Goal: Book appointment/travel/reservation

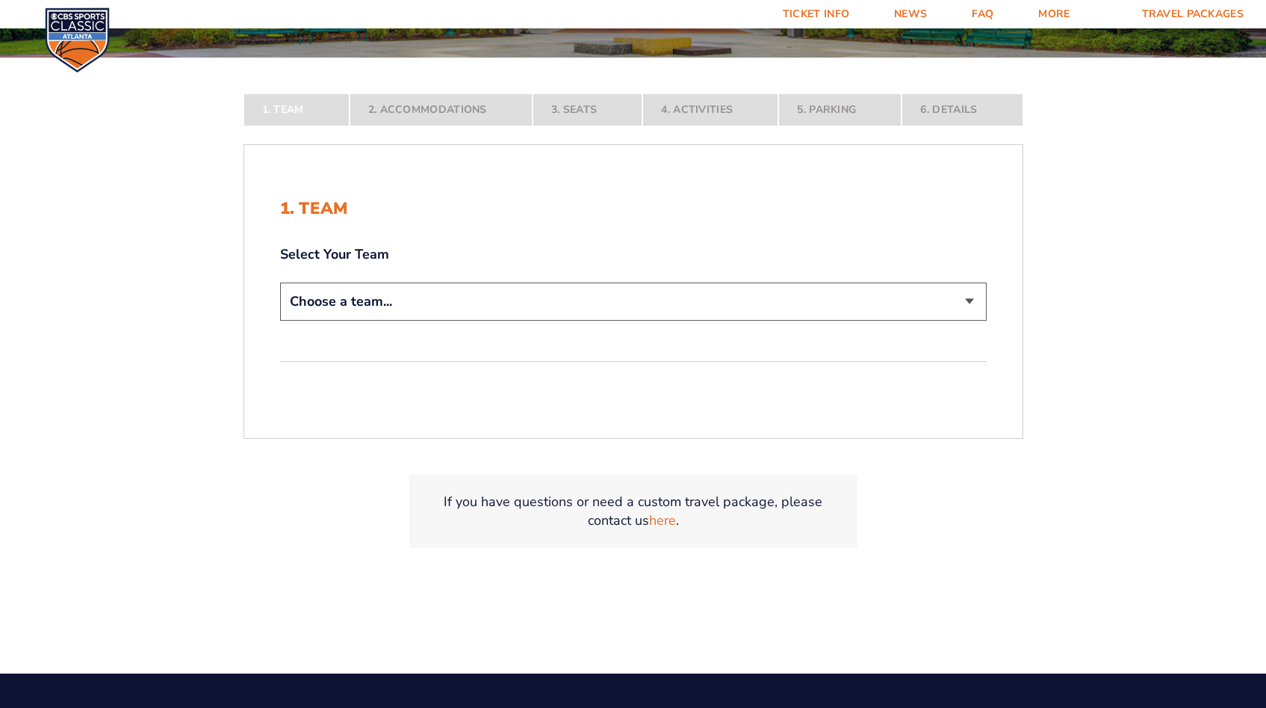
scroll to position [315, 0]
click at [969, 294] on select "Choose a team... [US_STATE] Wildcats [US_STATE] State Buckeyes [US_STATE] Tar H…" at bounding box center [633, 301] width 707 height 38
select select "12956"
click at [280, 321] on select "Choose a team... [US_STATE] Wildcats [US_STATE] State Buckeyes [US_STATE] Tar H…" at bounding box center [633, 301] width 707 height 38
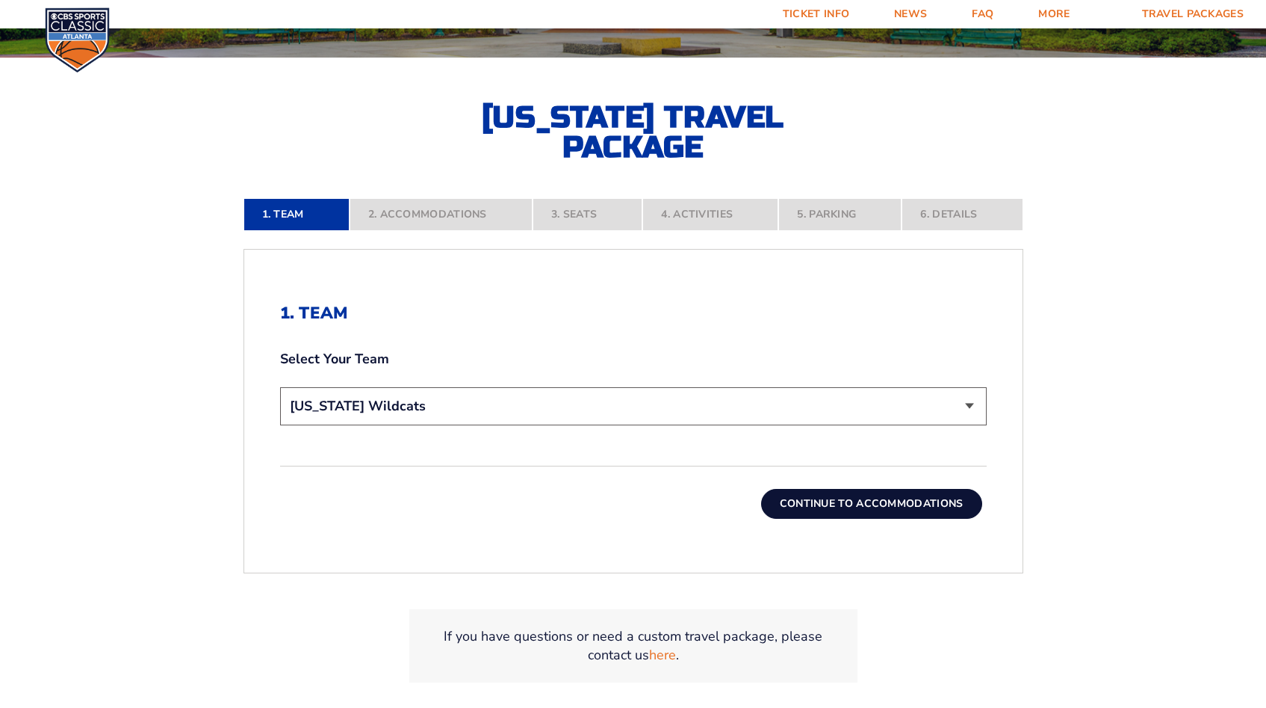
click at [881, 499] on button "Continue To Accommodations" at bounding box center [871, 504] width 221 height 30
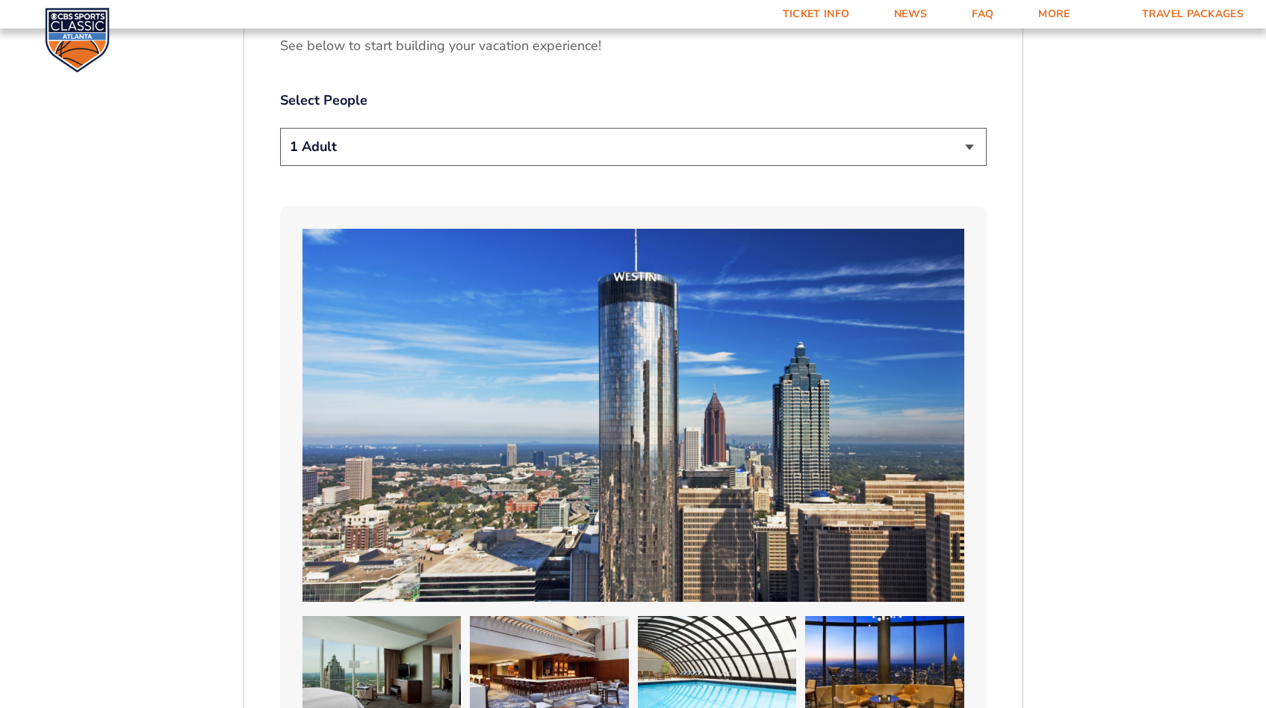
scroll to position [815, 0]
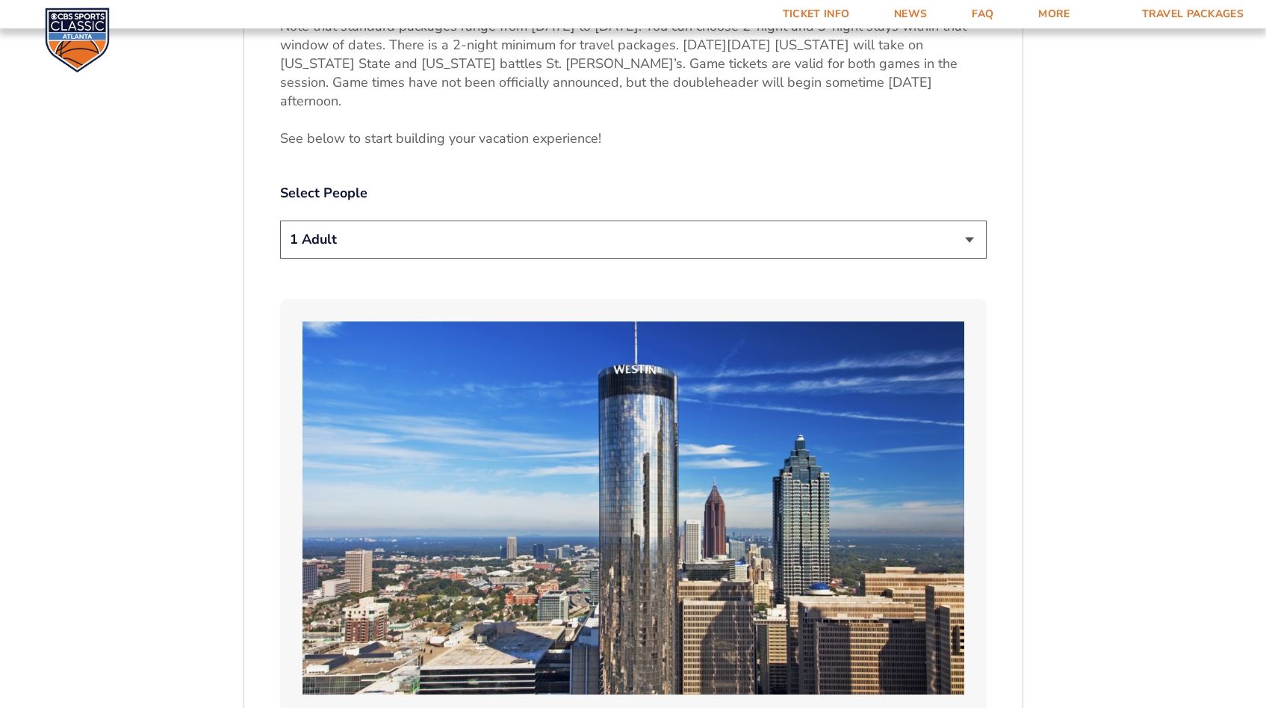
click at [968, 220] on select "1 Adult 2 Adults 3 Adults 4 Adults 2 Adults + 1 Child 2 Adults + 2 Children 2 A…" at bounding box center [633, 239] width 707 height 38
select select "4 Adults"
click at [280, 220] on select "1 Adult 2 Adults 3 Adults 4 Adults 2 Adults + 1 Child 2 Adults + 2 Children 2 A…" at bounding box center [633, 239] width 707 height 38
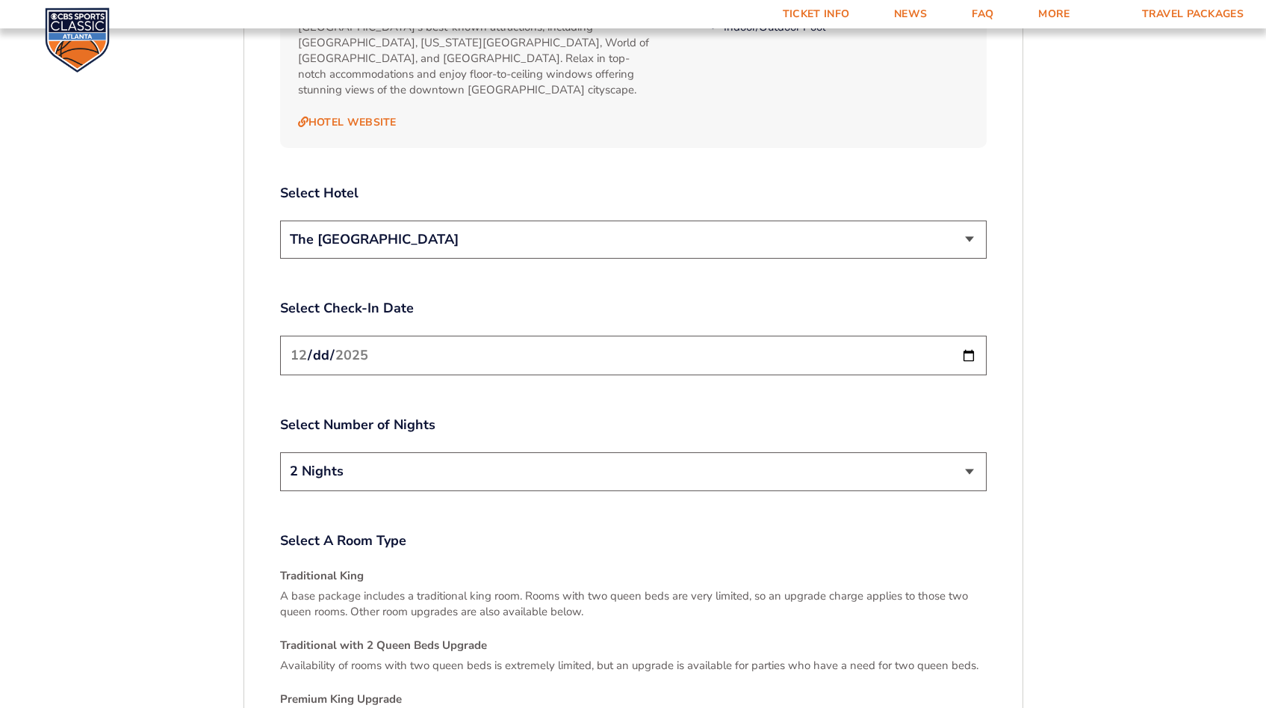
scroll to position [1771, 0]
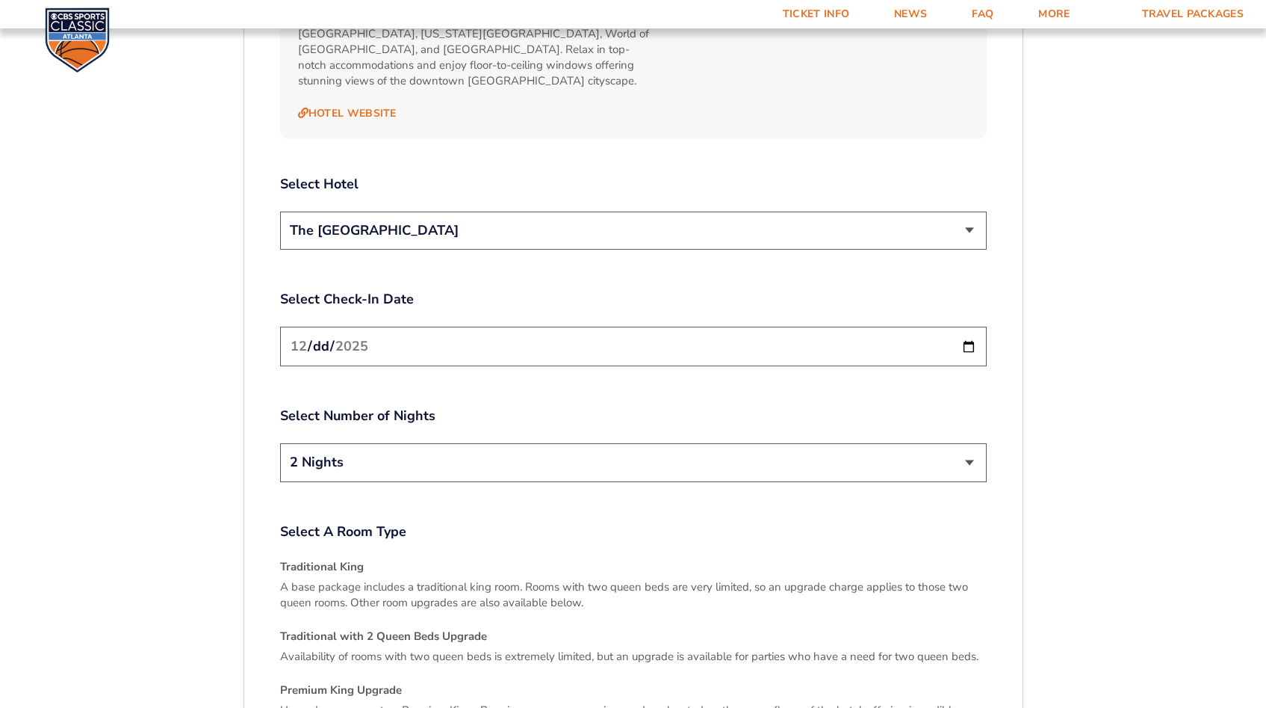
click at [969, 327] on input "[DATE]" at bounding box center [633, 347] width 707 height 40
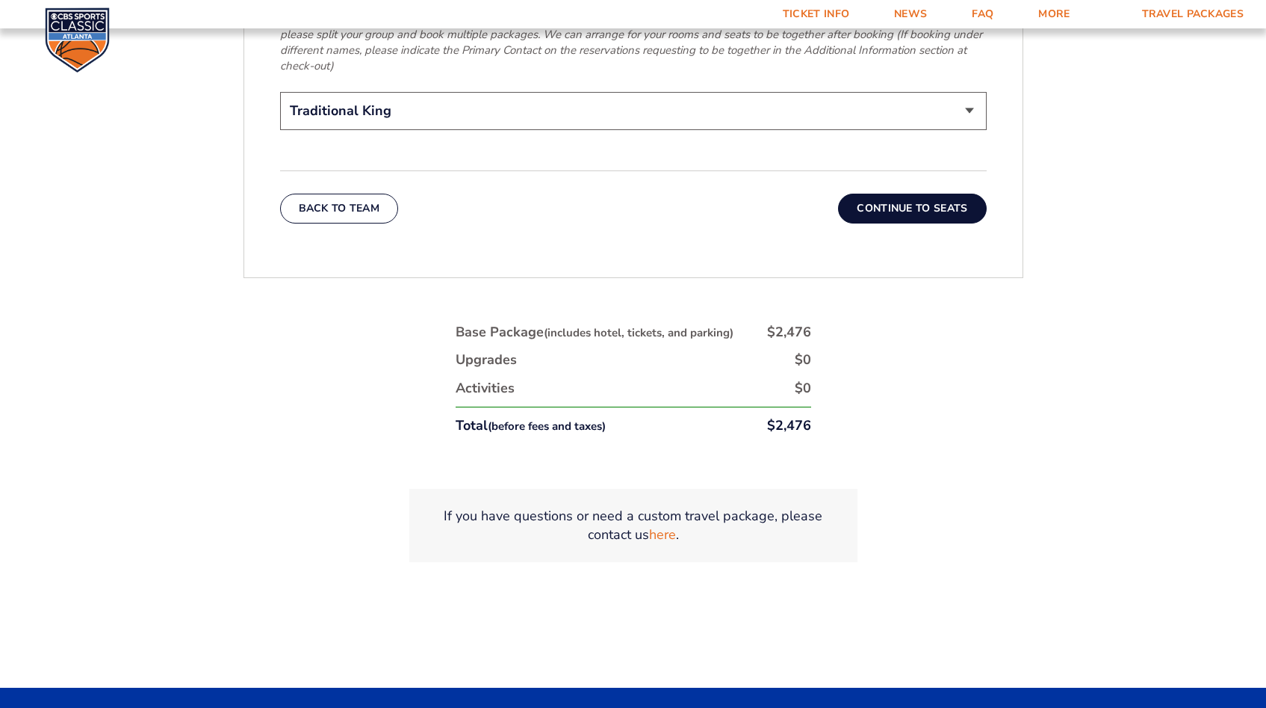
scroll to position [2590, 0]
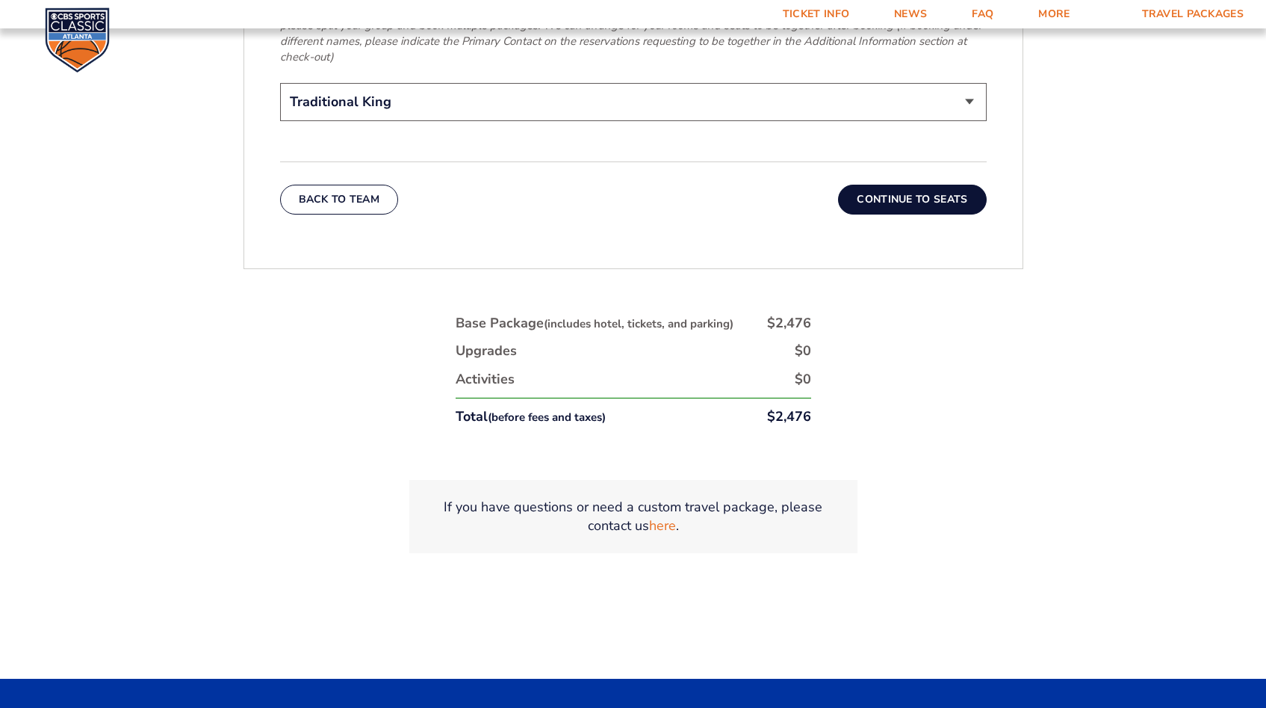
click at [928, 185] on button "Continue To Seats" at bounding box center [912, 200] width 148 height 30
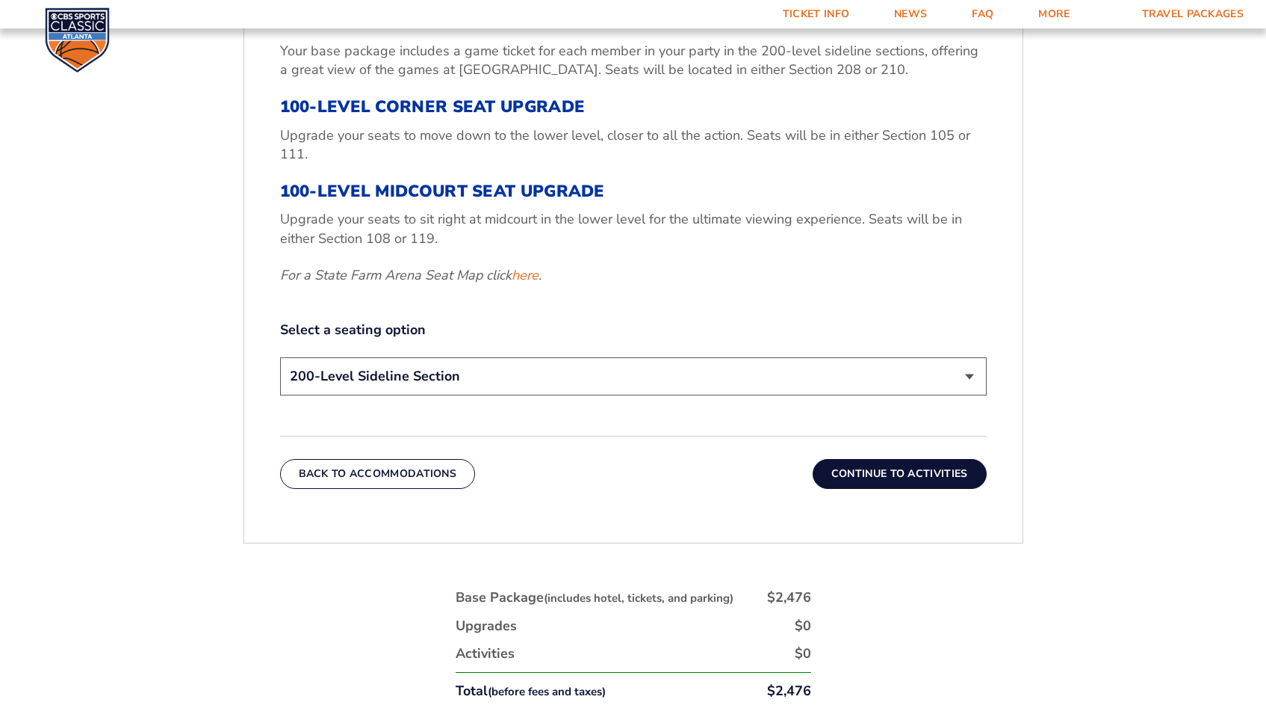
scroll to position [650, 0]
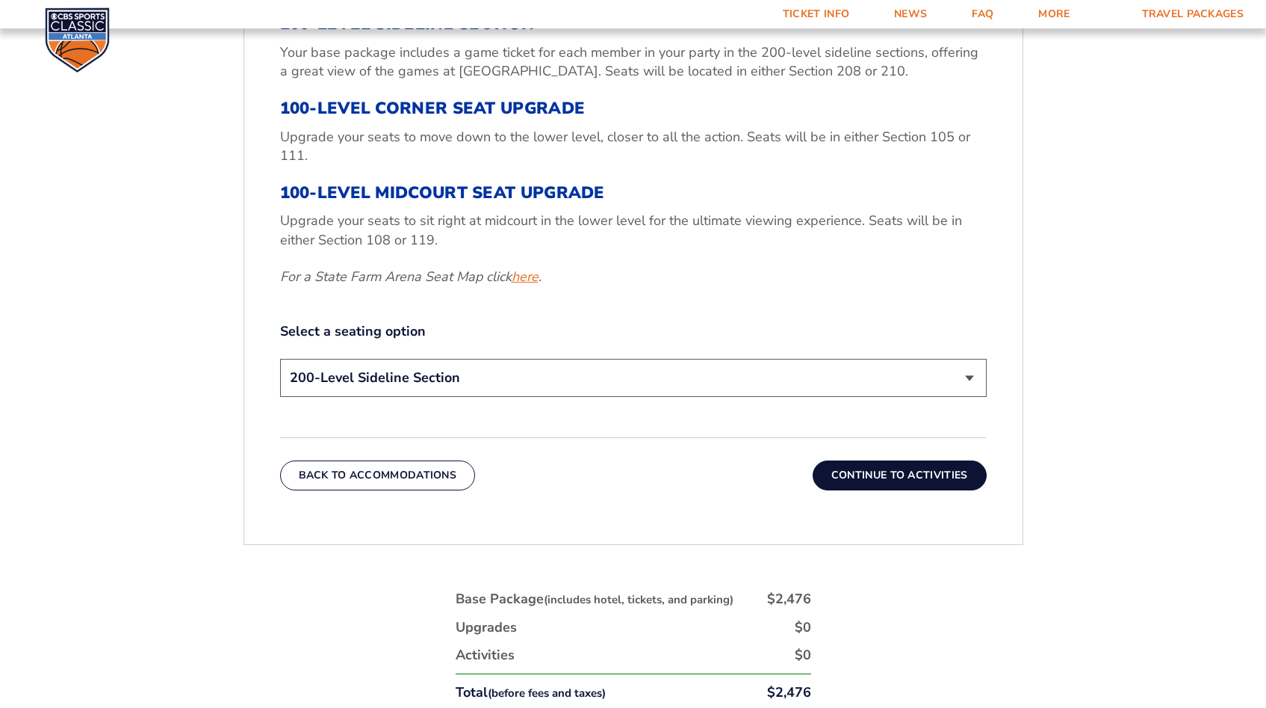
click at [527, 274] on link "here" at bounding box center [525, 276] width 27 height 19
click at [968, 374] on select "200-Level Sideline Section 100-Level Corner Seat Upgrade (+$120 per person) 100…" at bounding box center [633, 378] width 707 height 38
select select "100-Level Midcourt Seat Upgrade"
click at [280, 359] on select "200-Level Sideline Section 100-Level Corner Seat Upgrade (+$120 per person) 100…" at bounding box center [633, 378] width 707 height 38
click at [913, 471] on button "Continue To Activities" at bounding box center [900, 475] width 174 height 30
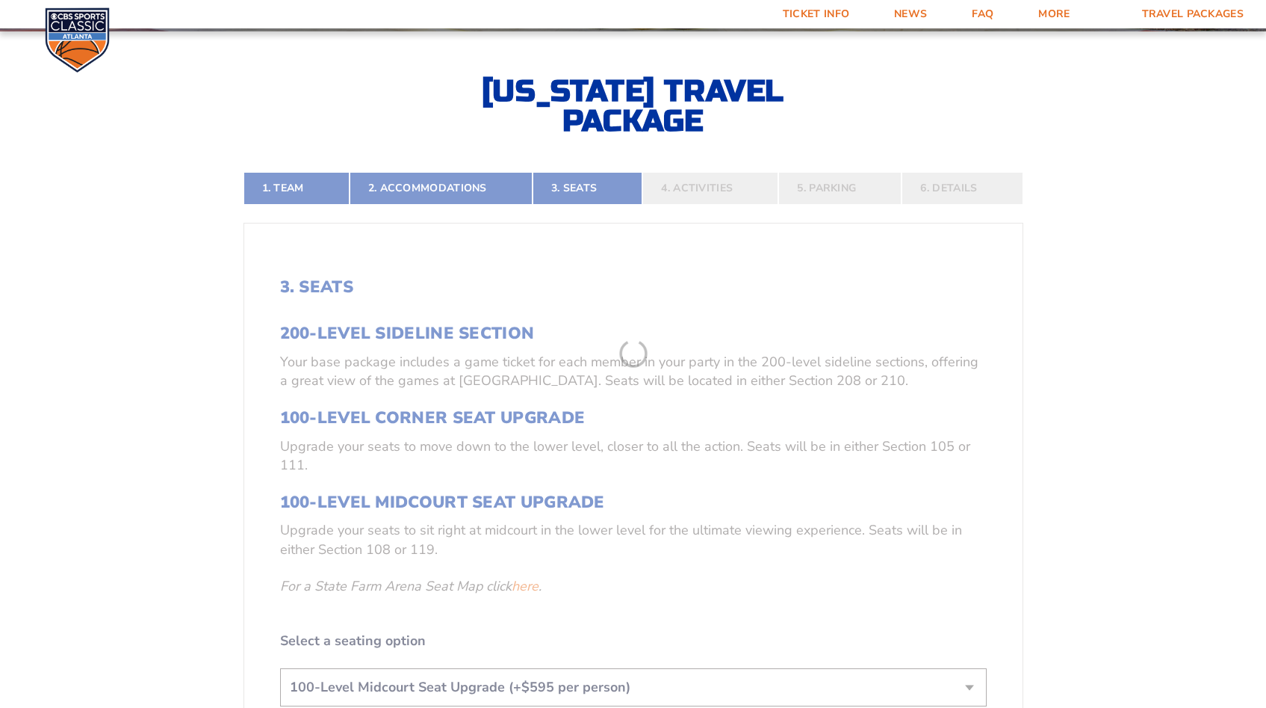
scroll to position [335, 0]
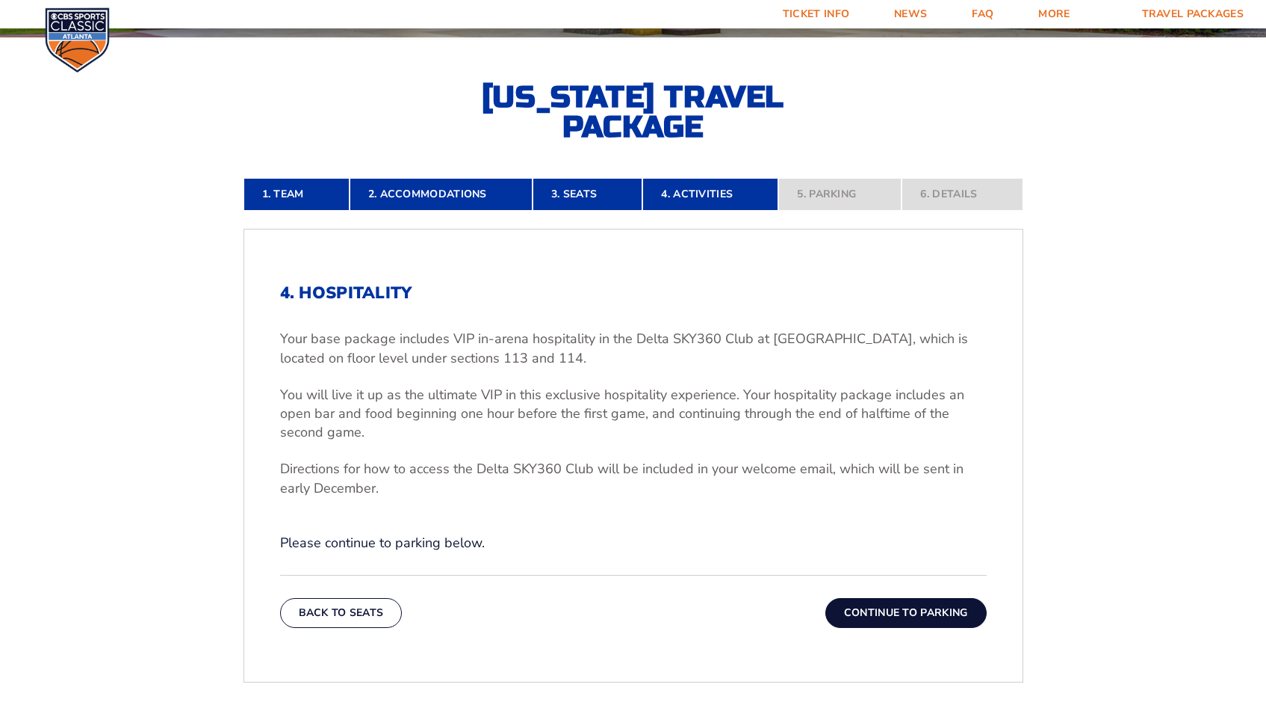
click at [914, 609] on button "Continue To Parking" at bounding box center [906, 613] width 161 height 30
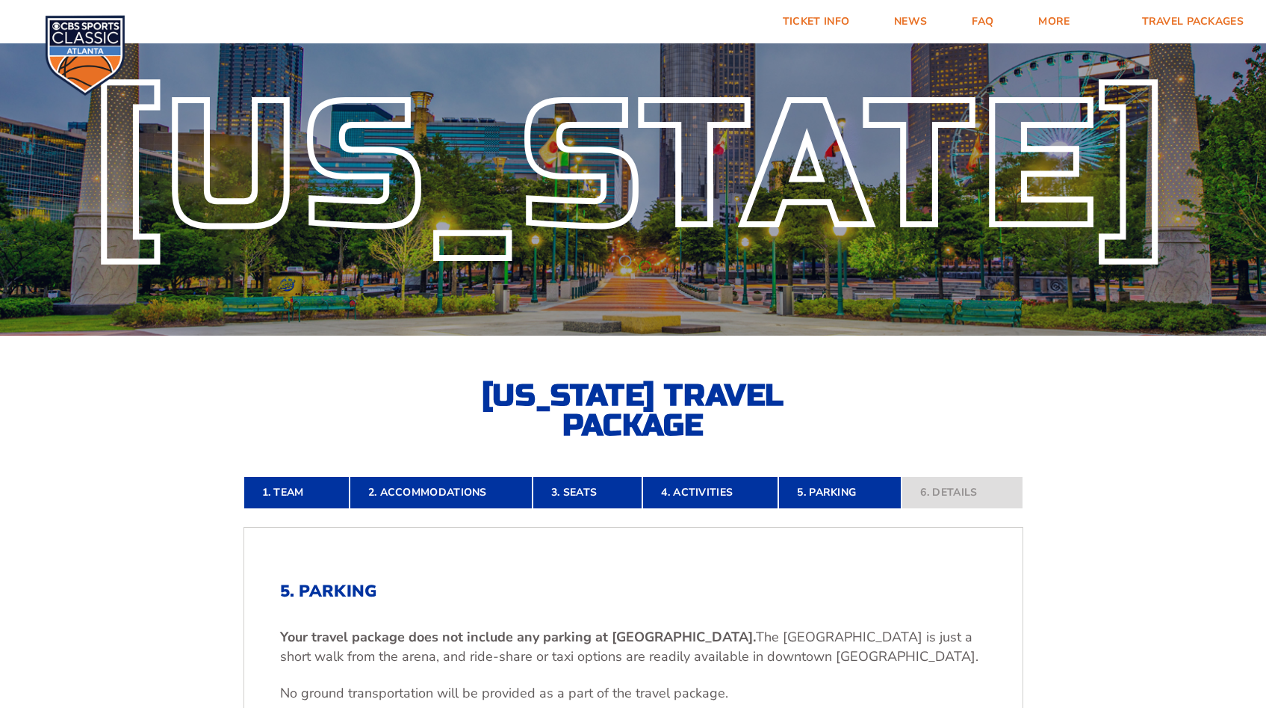
scroll to position [0, 0]
